Goal: Task Accomplishment & Management: Use online tool/utility

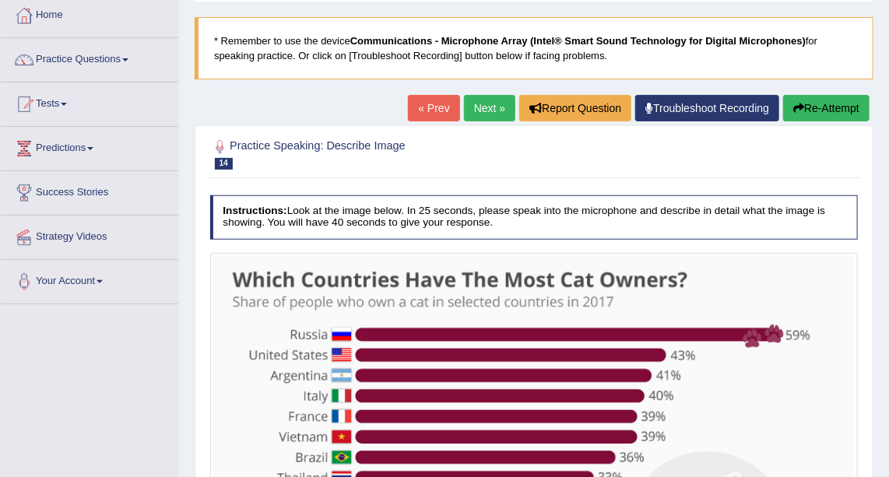
scroll to position [63, 0]
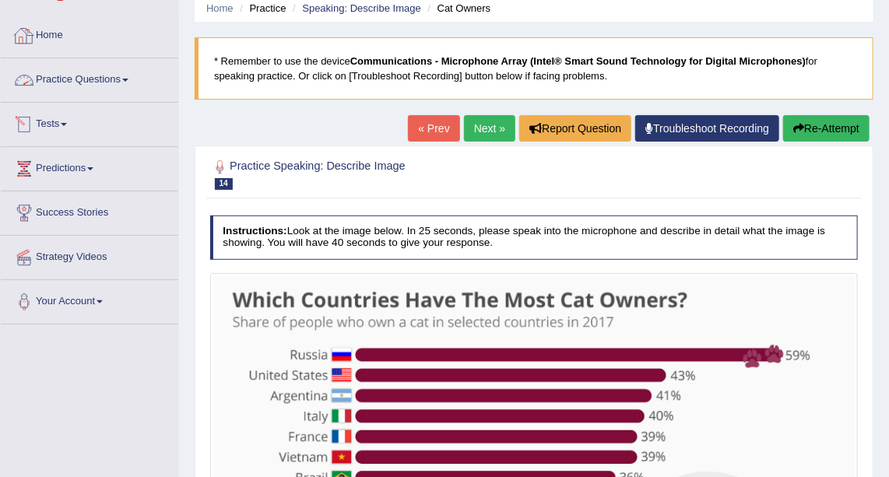
click at [118, 72] on link "Practice Questions" at bounding box center [90, 77] width 178 height 39
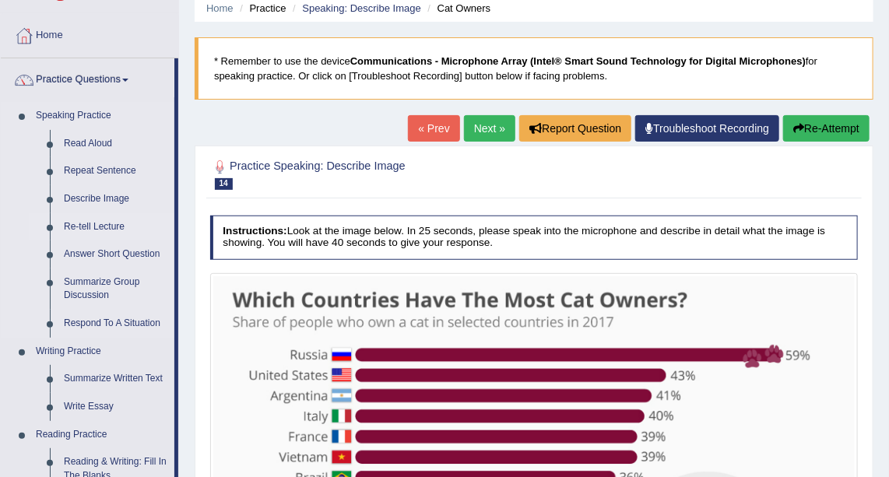
click at [104, 218] on link "Re-tell Lecture" at bounding box center [116, 227] width 118 height 28
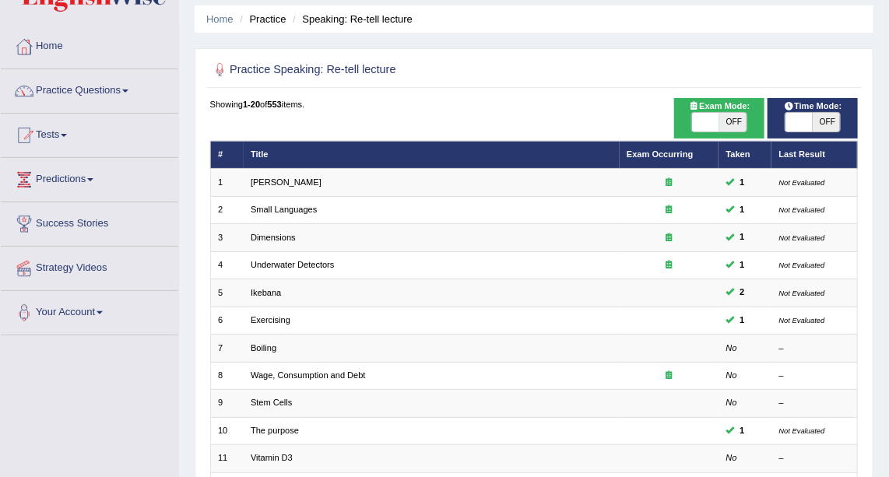
scroll to position [49, 0]
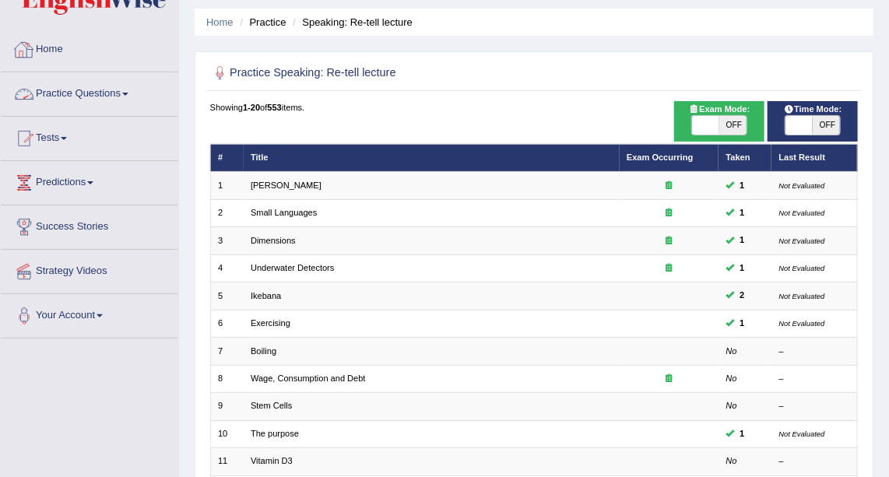
click at [86, 103] on link "Practice Questions" at bounding box center [90, 91] width 178 height 39
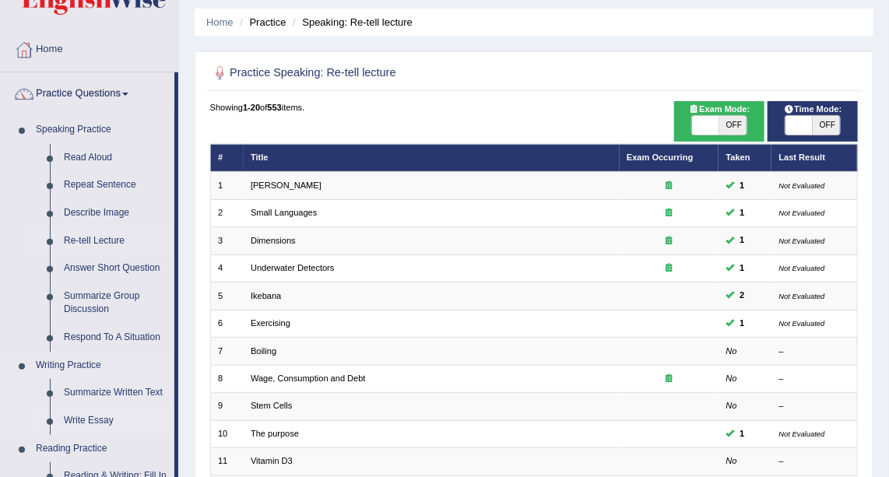
click at [97, 420] on link "Write Essay" at bounding box center [116, 421] width 118 height 28
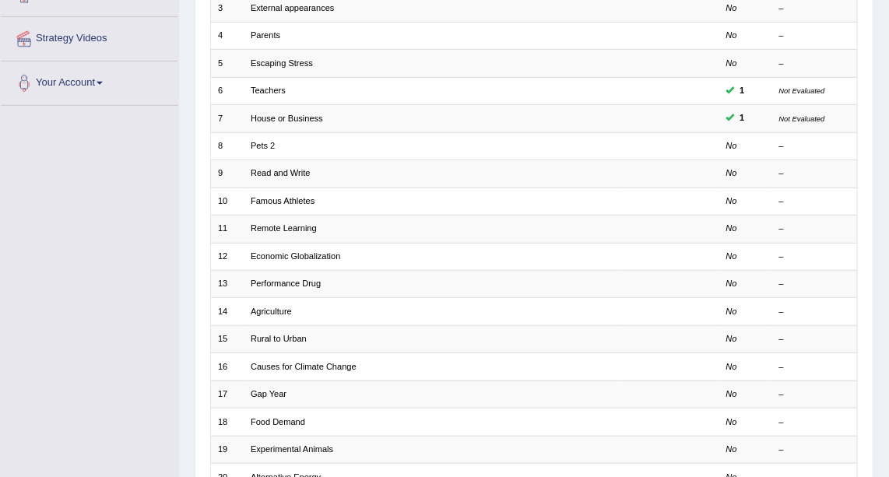
scroll to position [287, 0]
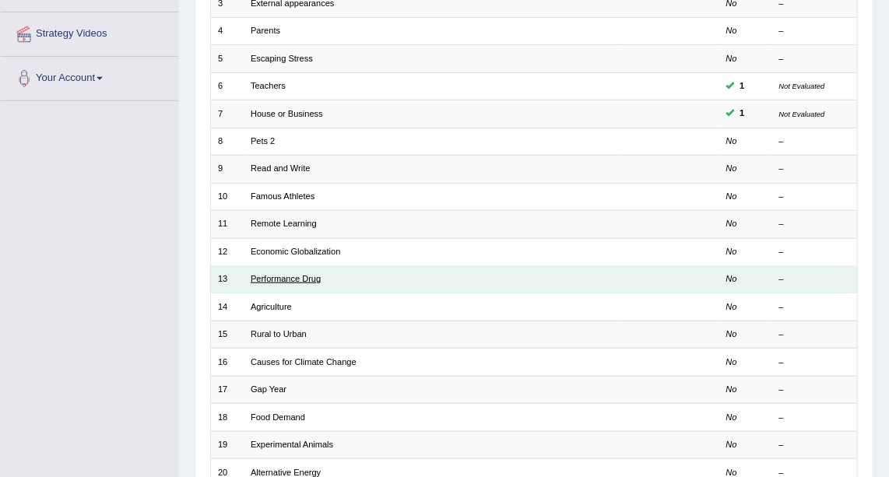
click at [279, 274] on link "Performance Drug" at bounding box center [286, 278] width 70 height 9
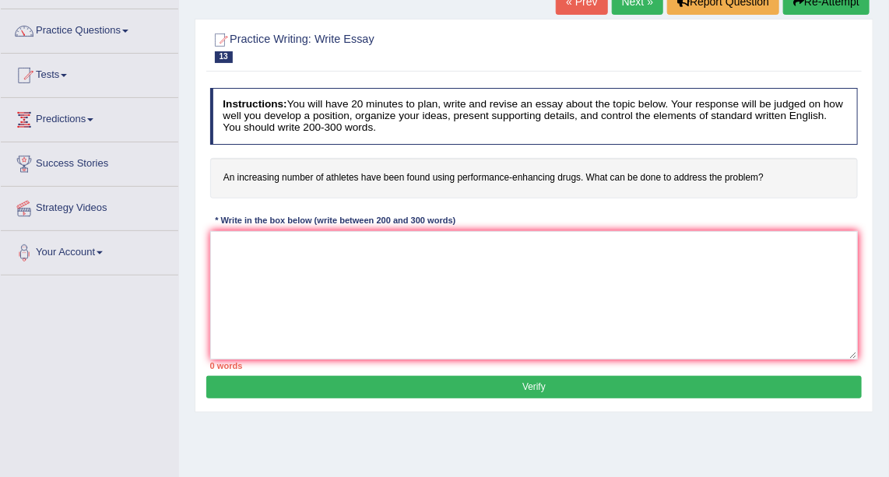
scroll to position [114, 0]
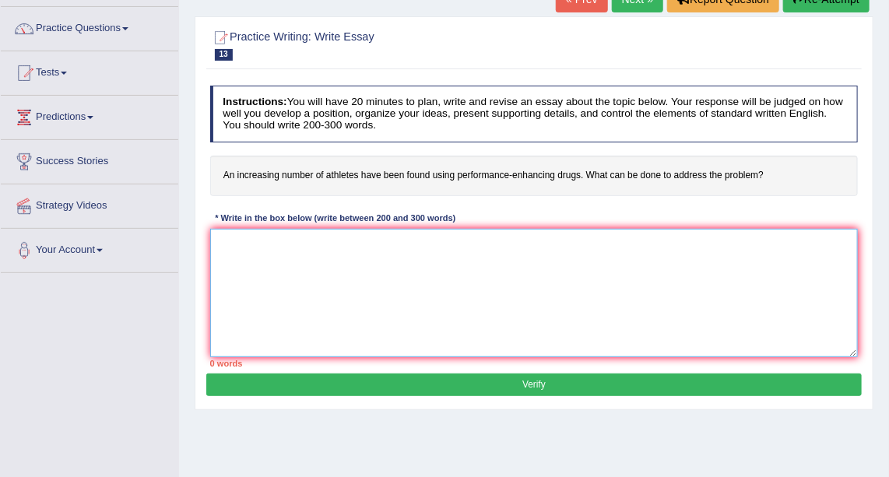
click at [332, 286] on textarea at bounding box center [534, 293] width 649 height 129
paste textarea "The increasing influence of (essay topic) on our lives has ignited numerous dis…"
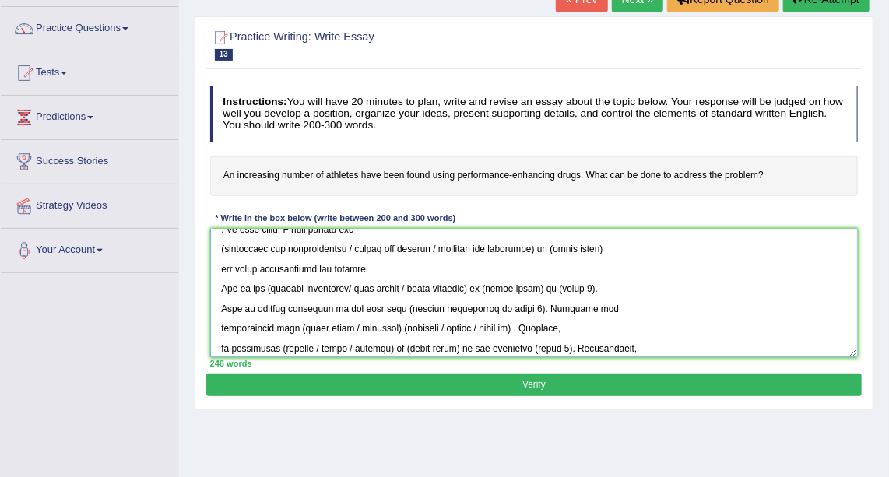
scroll to position [0, 0]
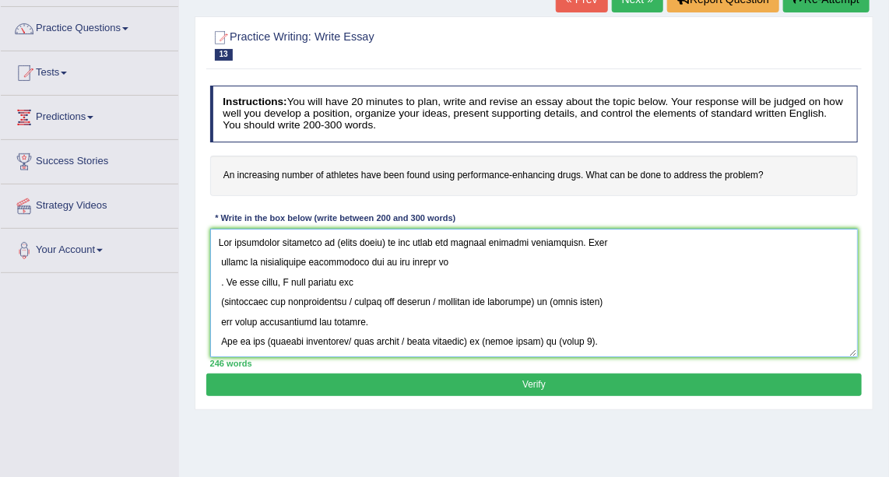
click at [386, 239] on textarea at bounding box center [534, 293] width 649 height 129
click at [438, 261] on textarea at bounding box center [534, 293] width 649 height 129
click at [223, 280] on textarea at bounding box center [534, 293] width 649 height 129
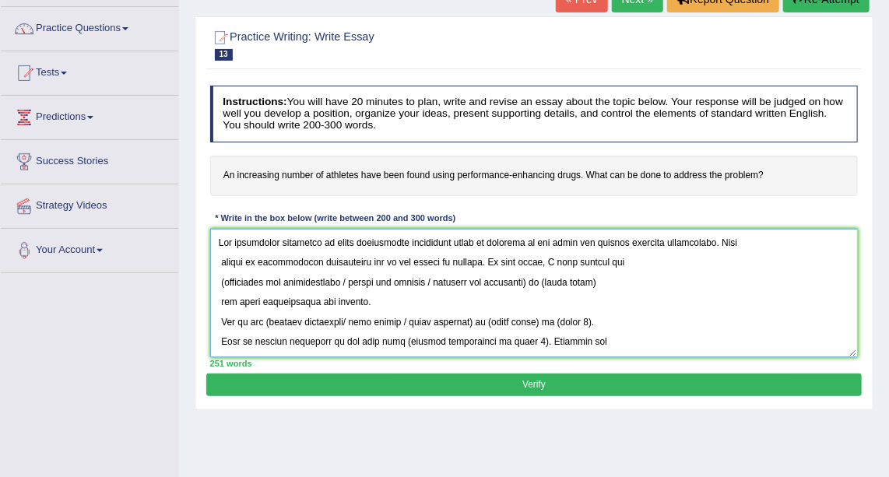
click at [219, 261] on textarea at bounding box center [534, 293] width 649 height 129
click at [220, 279] on textarea at bounding box center [534, 293] width 649 height 129
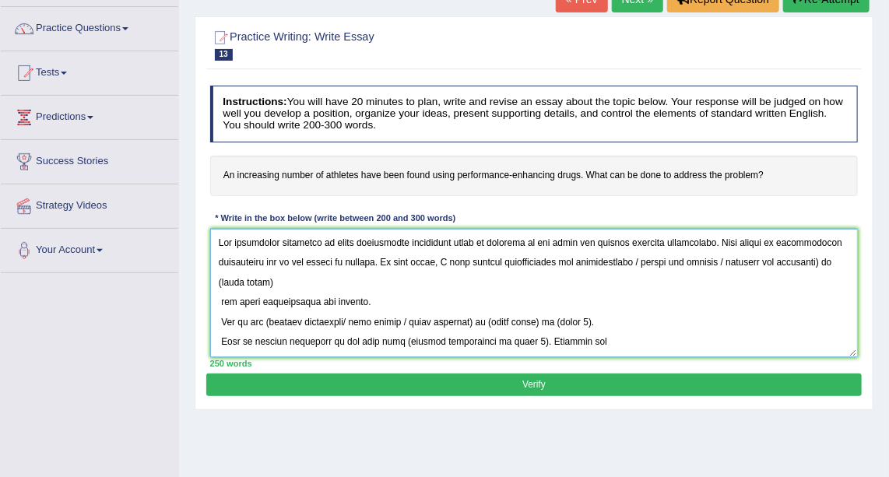
click at [640, 261] on textarea at bounding box center [534, 293] width 649 height 129
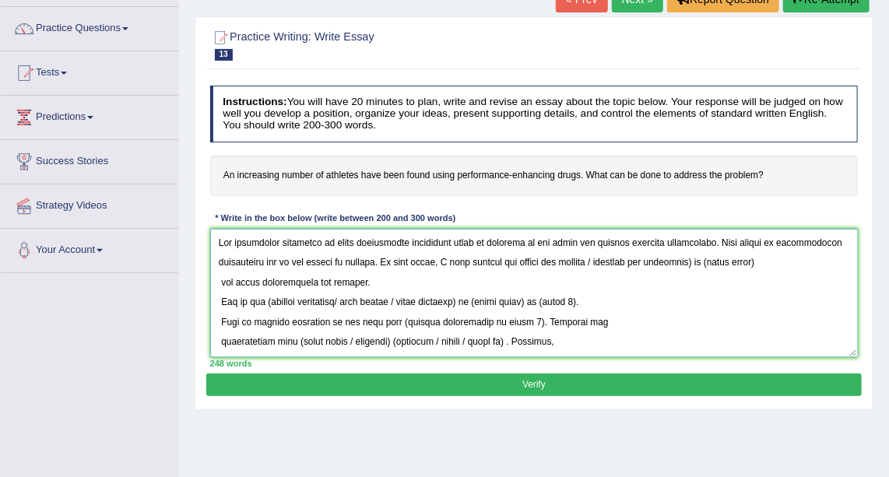
click at [695, 261] on textarea at bounding box center [534, 293] width 649 height 129
click at [219, 284] on textarea at bounding box center [534, 293] width 649 height 129
click at [353, 298] on textarea at bounding box center [534, 293] width 649 height 129
click at [397, 299] on textarea at bounding box center [534, 293] width 649 height 129
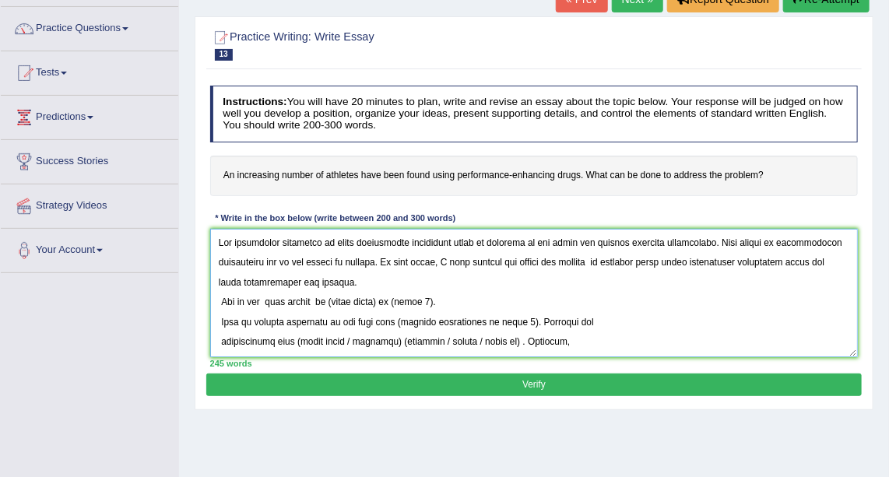
click at [387, 300] on textarea at bounding box center [534, 293] width 649 height 129
click at [442, 299] on textarea at bounding box center [534, 293] width 649 height 129
click at [219, 319] on textarea at bounding box center [534, 293] width 649 height 129
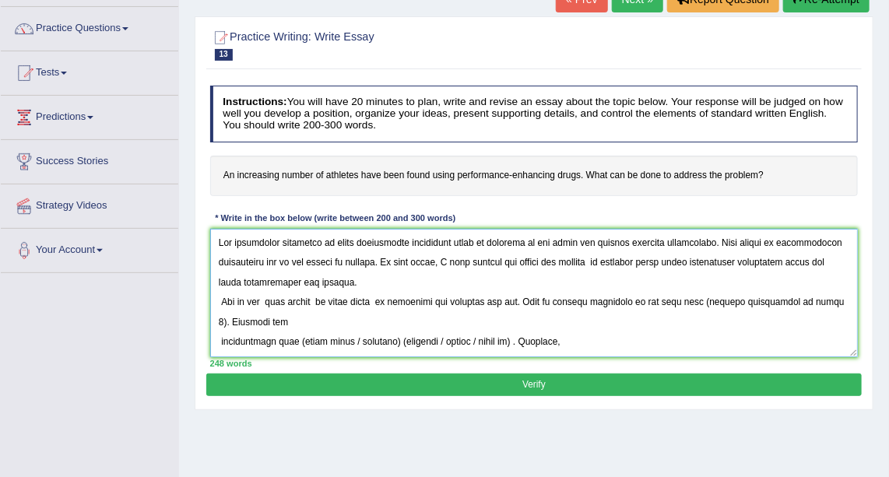
click at [830, 303] on textarea at bounding box center [534, 293] width 649 height 129
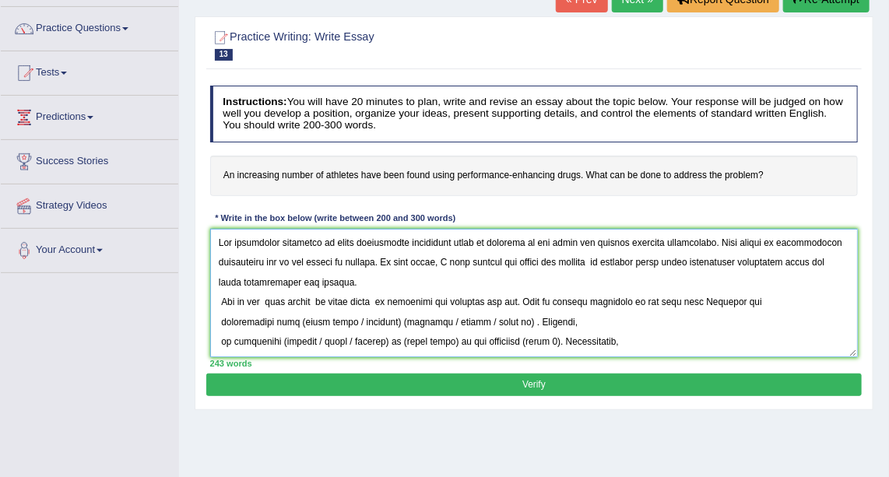
click at [694, 300] on textarea at bounding box center [534, 293] width 649 height 129
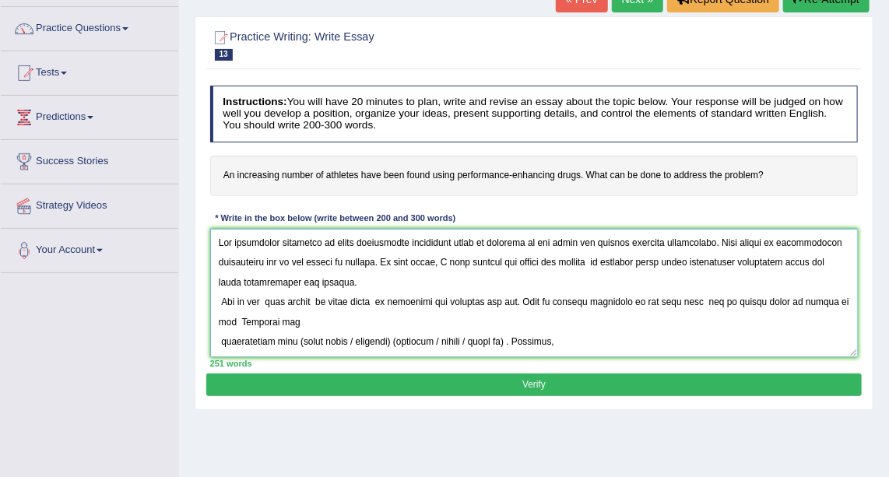
click at [220, 340] on textarea at bounding box center [534, 293] width 649 height 129
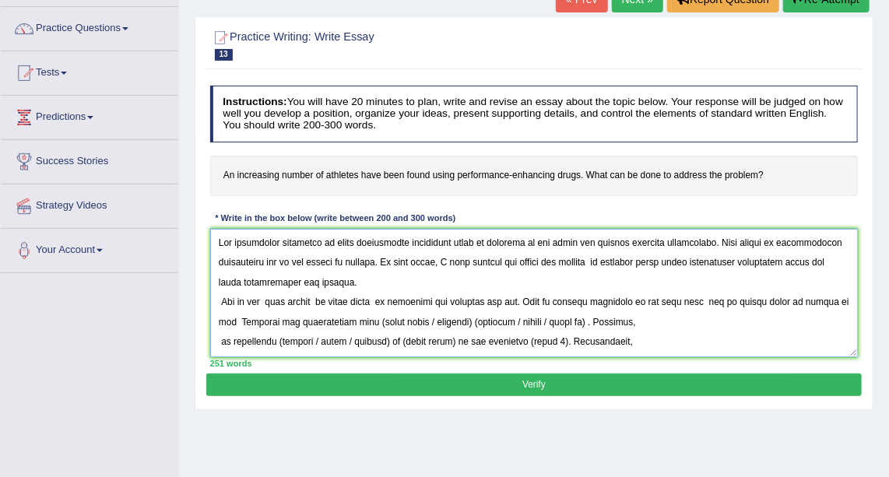
click at [472, 321] on textarea at bounding box center [534, 293] width 649 height 129
click at [536, 319] on textarea at bounding box center [534, 293] width 649 height 129
click at [565, 317] on textarea at bounding box center [534, 293] width 649 height 129
click at [313, 336] on textarea at bounding box center [534, 293] width 649 height 129
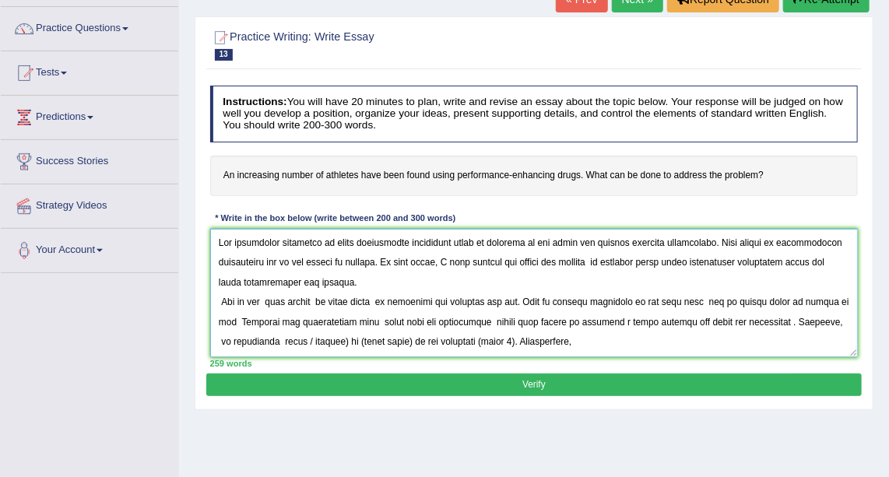
click at [350, 340] on textarea at bounding box center [534, 293] width 649 height 129
click at [369, 341] on textarea at bounding box center [534, 293] width 649 height 129
click at [457, 344] on textarea at bounding box center [534, 293] width 649 height 129
click at [412, 340] on textarea at bounding box center [534, 293] width 649 height 129
click at [425, 340] on textarea at bounding box center [534, 293] width 649 height 129
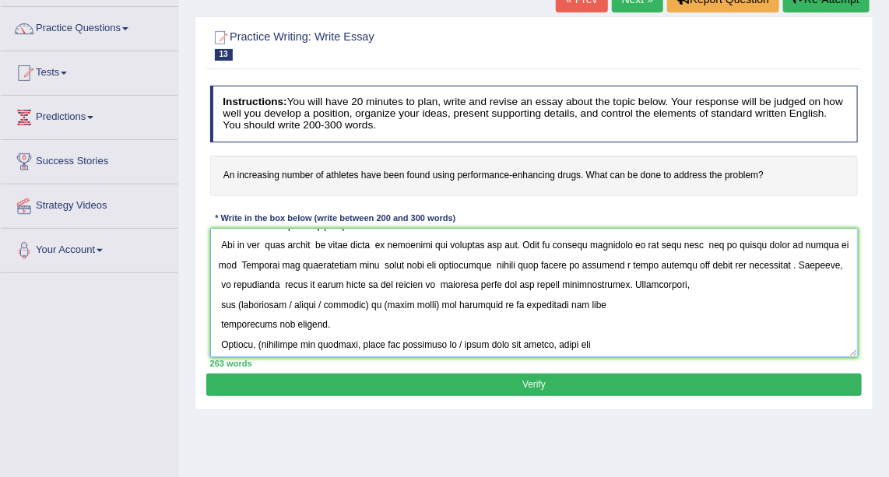
scroll to position [87, 0]
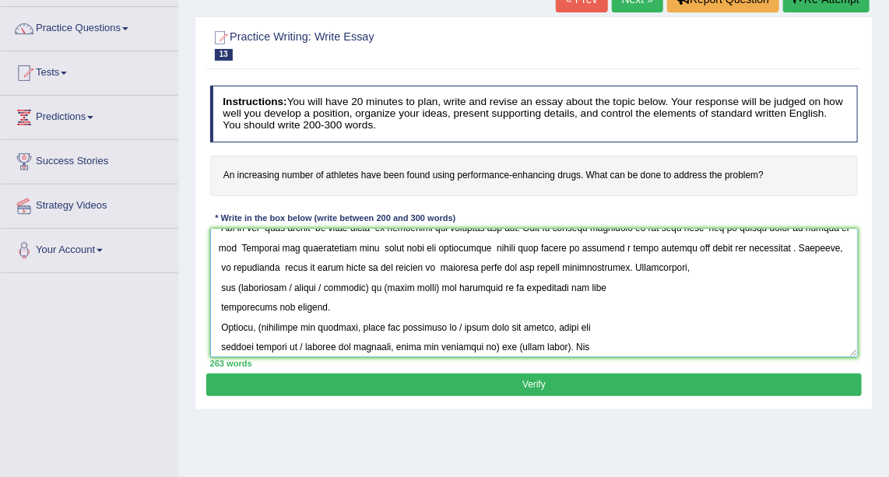
click at [219, 283] on textarea at bounding box center [534, 293] width 649 height 129
click at [750, 266] on textarea at bounding box center [534, 293] width 649 height 129
click at [776, 265] on textarea at bounding box center [534, 293] width 649 height 129
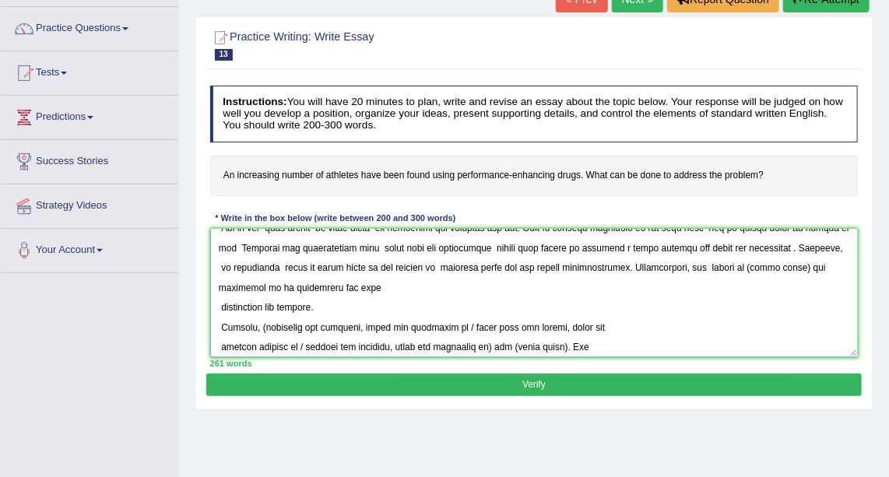
click at [789, 267] on textarea at bounding box center [534, 293] width 649 height 129
click at [217, 304] on textarea at bounding box center [534, 293] width 649 height 129
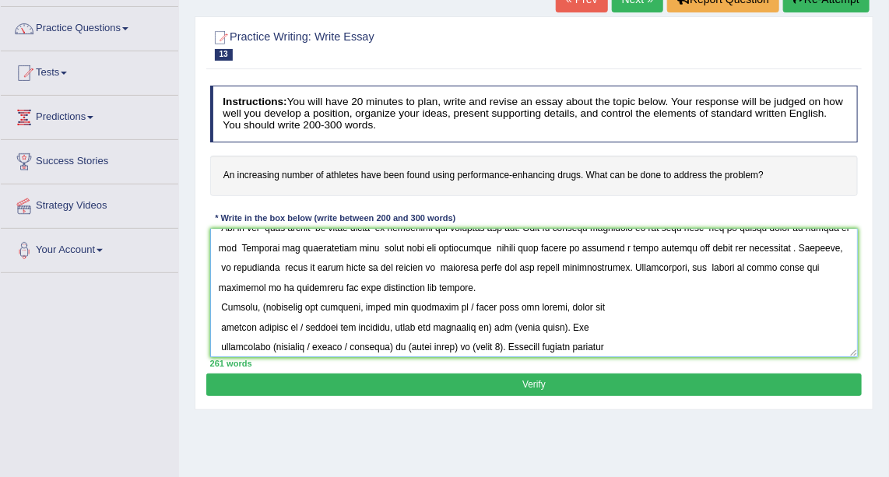
click at [459, 304] on textarea at bounding box center [534, 293] width 649 height 129
click at [220, 325] on textarea at bounding box center [534, 293] width 649 height 129
click at [655, 304] on textarea at bounding box center [534, 293] width 649 height 129
click at [537, 304] on textarea at bounding box center [534, 293] width 649 height 129
click at [219, 324] on textarea at bounding box center [534, 293] width 649 height 129
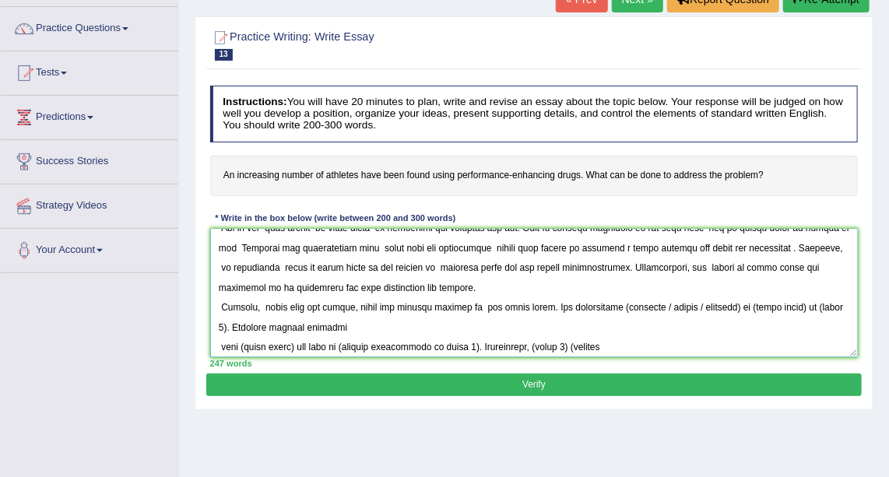
click at [650, 303] on textarea at bounding box center [534, 293] width 649 height 129
click at [675, 304] on textarea at bounding box center [534, 293] width 649 height 129
click at [696, 306] on textarea at bounding box center [534, 293] width 649 height 129
click at [734, 305] on textarea at bounding box center [534, 293] width 649 height 129
click at [787, 304] on textarea at bounding box center [534, 293] width 649 height 129
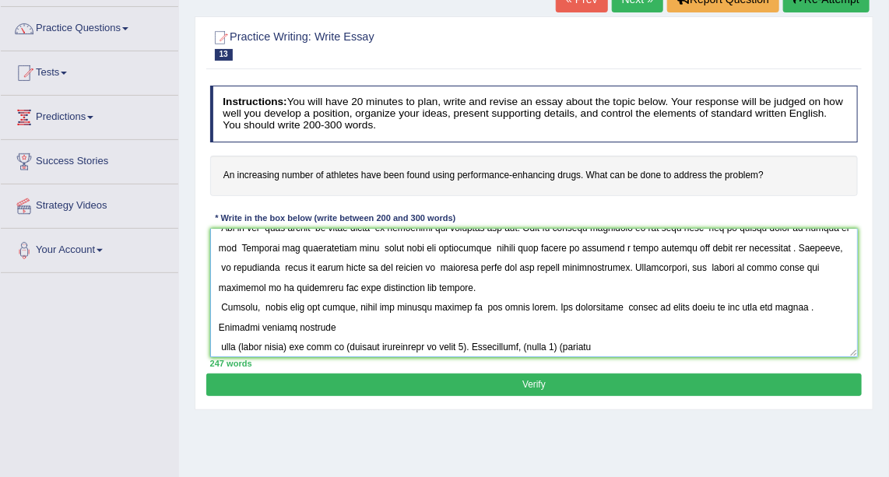
click at [217, 343] on textarea at bounding box center [534, 293] width 649 height 129
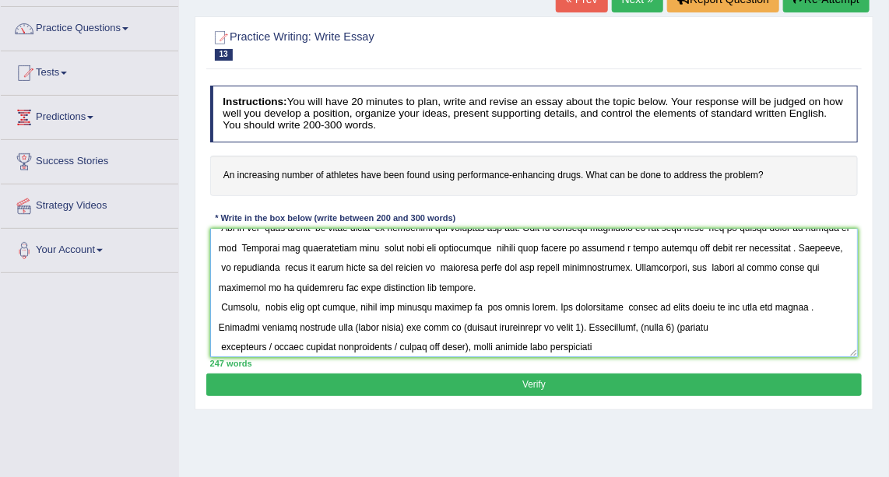
click at [357, 323] on textarea at bounding box center [534, 293] width 649 height 129
click at [530, 325] on textarea at bounding box center [534, 293] width 649 height 129
click at [494, 326] on textarea at bounding box center [534, 293] width 649 height 129
click at [587, 324] on textarea at bounding box center [534, 293] width 649 height 129
click at [274, 345] on textarea at bounding box center [534, 293] width 649 height 129
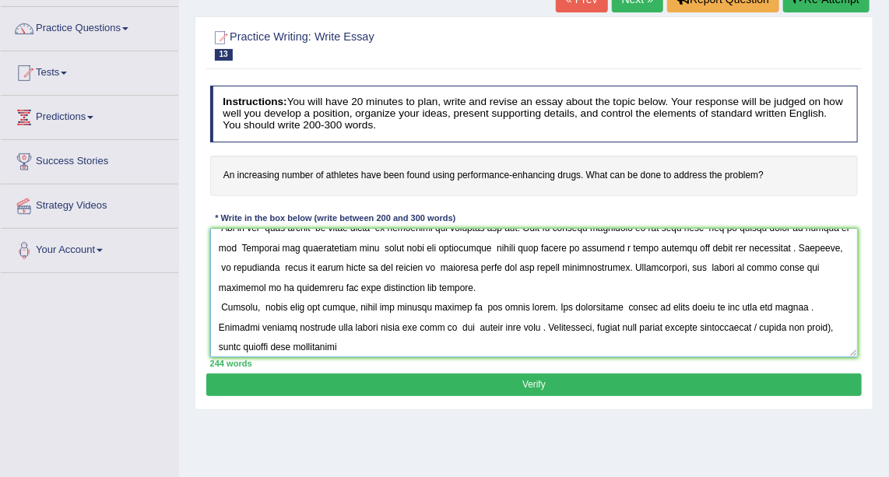
click at [794, 326] on textarea at bounding box center [534, 293] width 649 height 129
click at [215, 345] on textarea at bounding box center [534, 293] width 649 height 129
click at [217, 343] on textarea at bounding box center [534, 293] width 649 height 129
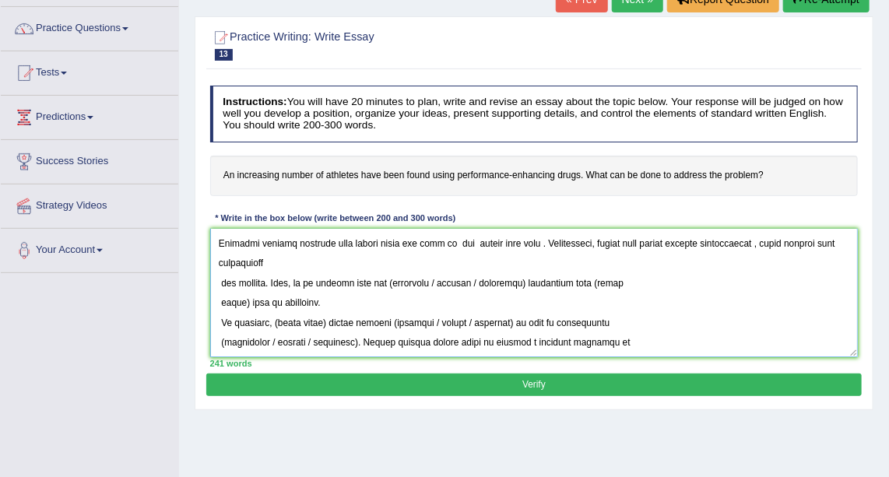
scroll to position [192, 0]
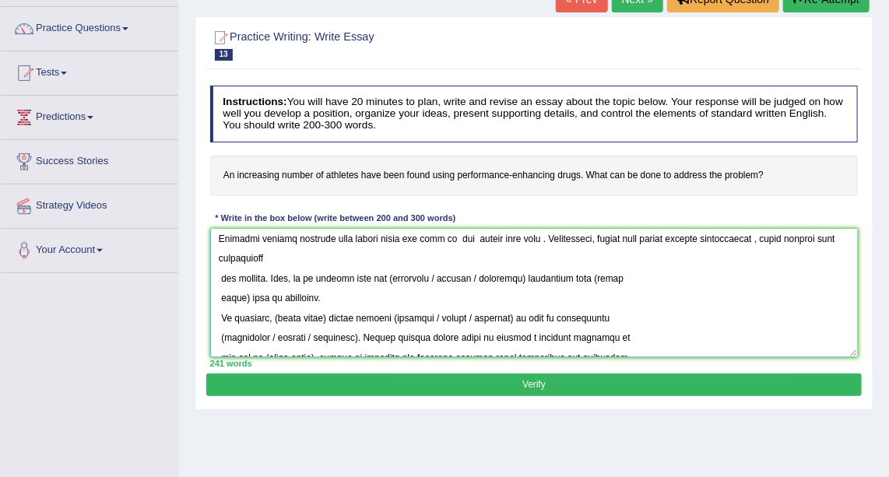
click at [219, 276] on textarea at bounding box center [534, 293] width 649 height 129
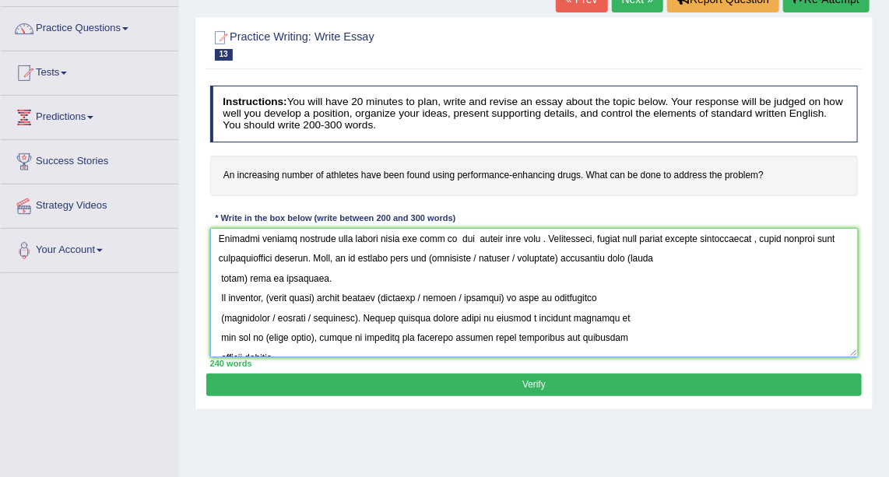
scroll to position [168, 0]
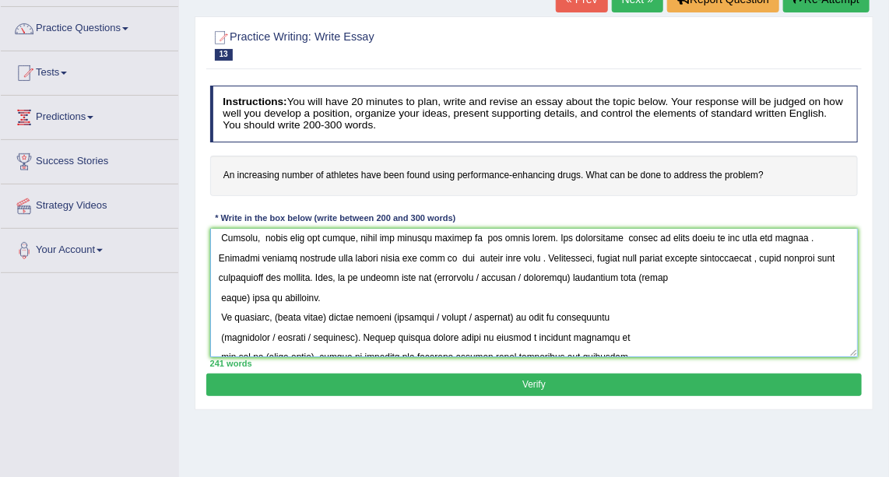
click at [477, 275] on textarea at bounding box center [534, 293] width 649 height 129
click at [506, 274] on textarea at bounding box center [534, 293] width 649 height 129
click at [245, 292] on textarea at bounding box center [534, 293] width 649 height 129
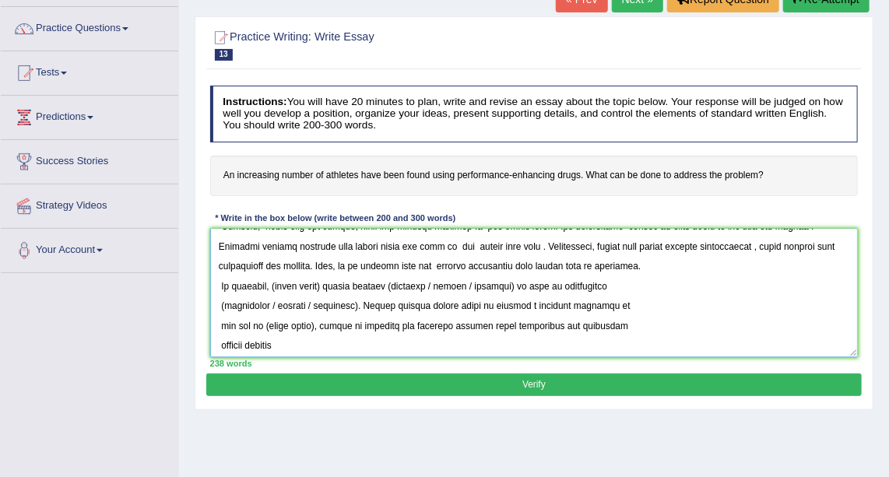
scroll to position [187, 0]
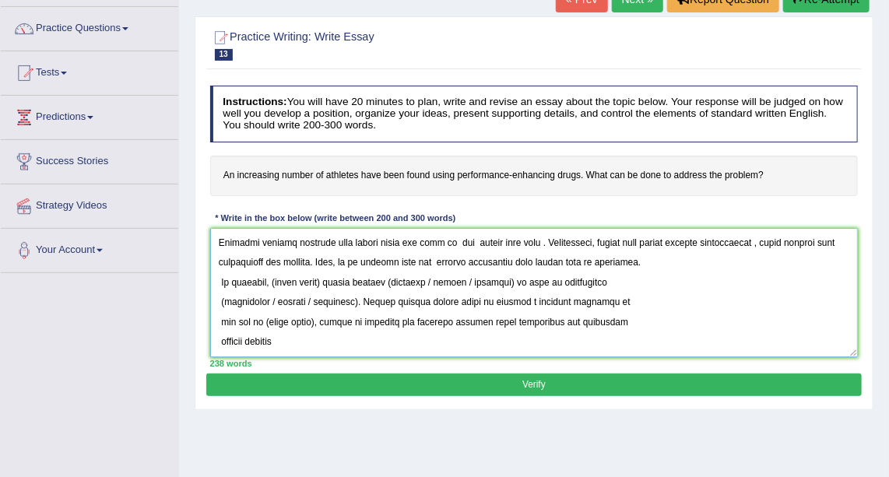
click at [330, 280] on textarea at bounding box center [534, 293] width 649 height 129
click at [429, 279] on textarea at bounding box center [534, 293] width 649 height 129
click at [468, 279] on textarea at bounding box center [534, 293] width 649 height 129
click at [275, 299] on textarea at bounding box center [534, 293] width 649 height 129
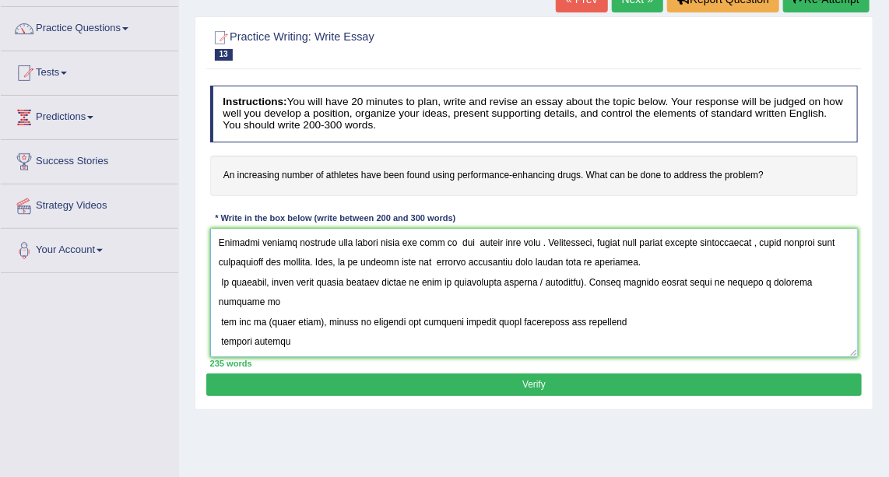
click at [582, 279] on textarea at bounding box center [534, 293] width 649 height 129
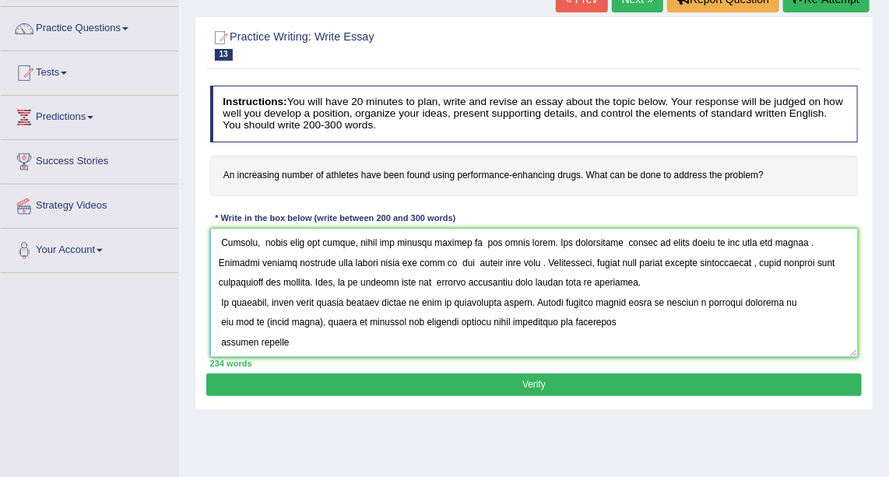
click at [316, 319] on textarea at bounding box center [534, 293] width 649 height 129
click at [220, 340] on textarea at bounding box center [534, 293] width 649 height 129
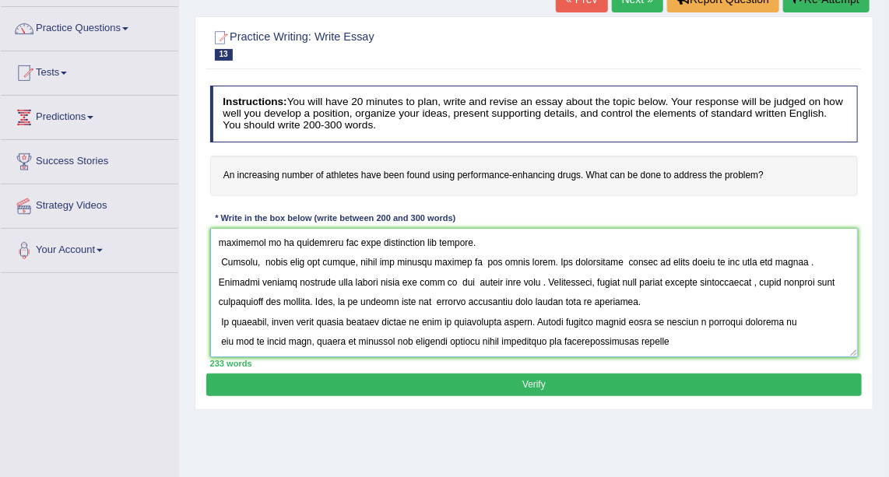
scroll to position [140, 0]
type textarea "The increasing influence of using performance enchancing drugs of athletes on o…"
click at [699, 377] on button "Verify" at bounding box center [533, 385] width 655 height 23
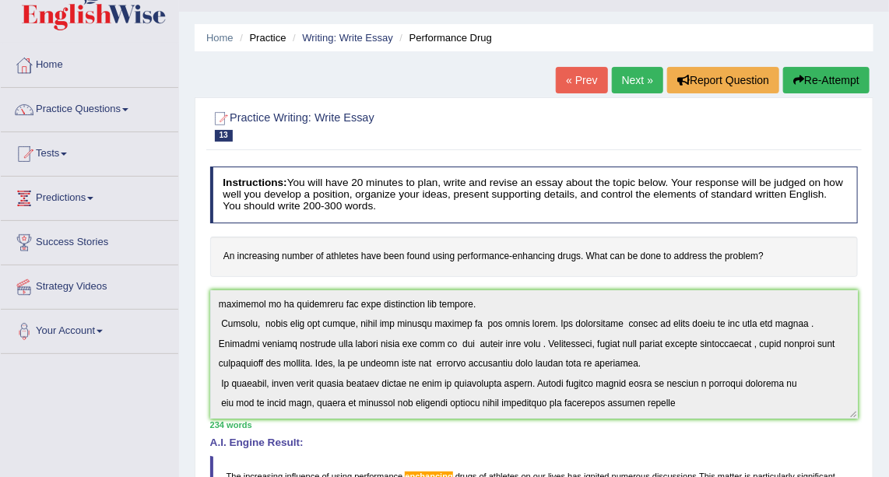
scroll to position [0, 0]
